Goal: Transaction & Acquisition: Book appointment/travel/reservation

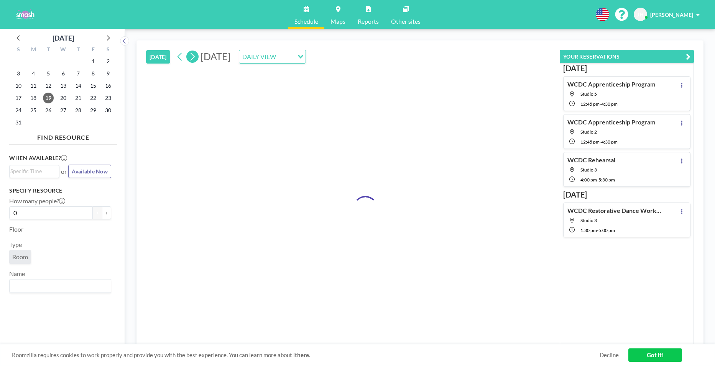
click at [193, 59] on icon at bounding box center [193, 57] width 4 height 8
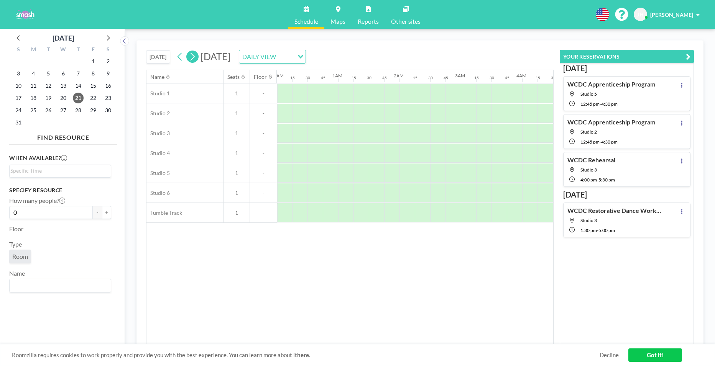
click at [193, 59] on icon at bounding box center [193, 57] width 4 height 8
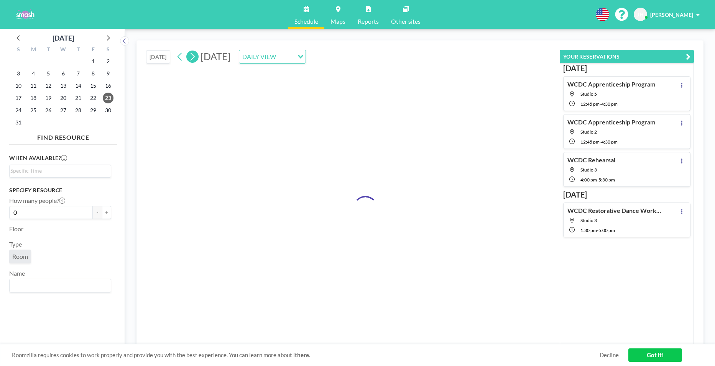
click at [193, 59] on icon at bounding box center [193, 57] width 4 height 8
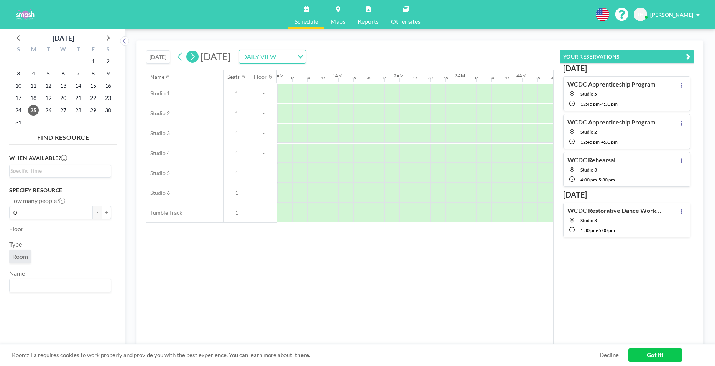
click at [193, 59] on icon at bounding box center [193, 57] width 4 height 8
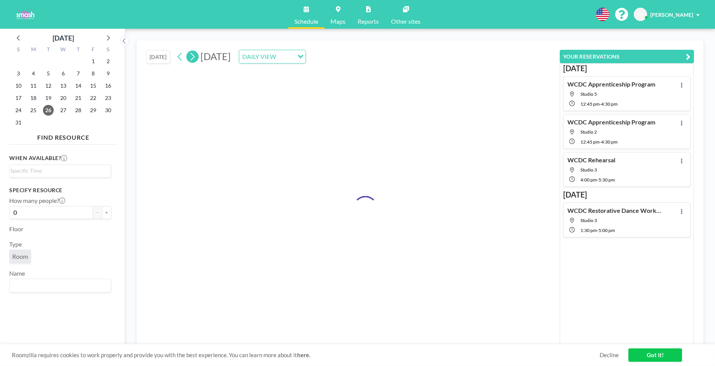
click at [193, 59] on icon at bounding box center [193, 57] width 4 height 8
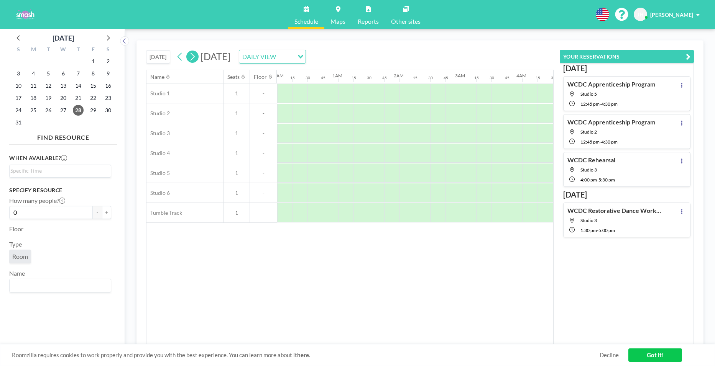
scroll to position [0, 392]
click at [193, 59] on icon at bounding box center [193, 57] width 4 height 8
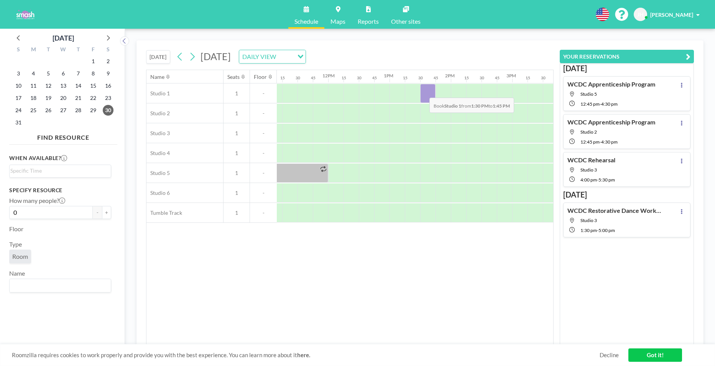
click at [423, 92] on div at bounding box center [427, 93] width 15 height 19
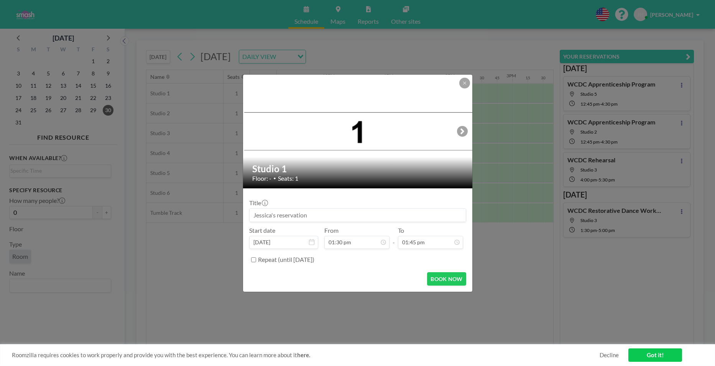
drag, startPoint x: 320, startPoint y: 217, endPoint x: 316, endPoint y: 217, distance: 4.2
click at [316, 217] on input at bounding box center [358, 215] width 216 height 13
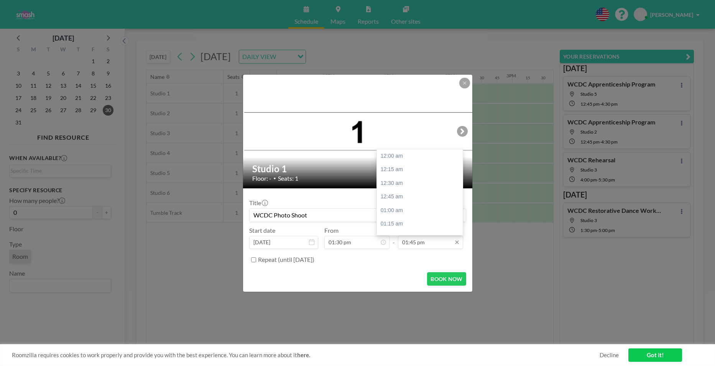
type input "WCDC Photo Shoot"
click at [406, 243] on input "01:45 pm" at bounding box center [430, 242] width 65 height 13
click at [407, 202] on div "04:00 pm" at bounding box center [422, 202] width 90 height 14
type input "04:00 pm"
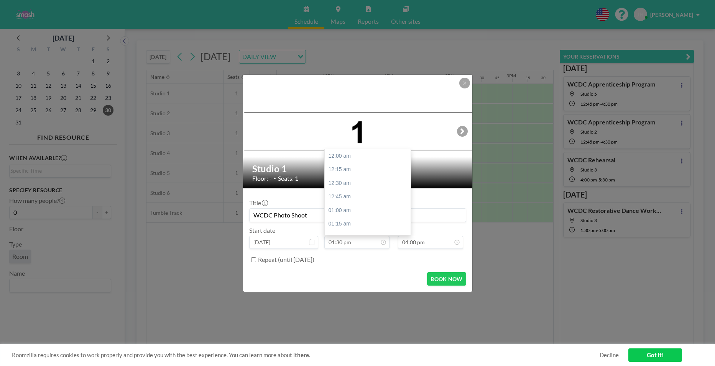
scroll to position [737, 0]
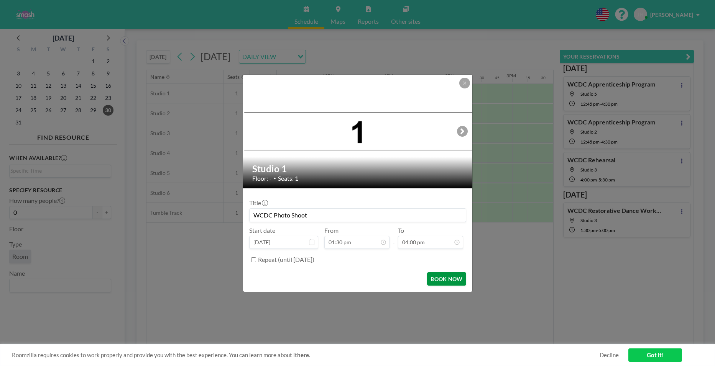
click at [443, 278] on button "BOOK NOW" at bounding box center [446, 279] width 39 height 13
